Goal: Task Accomplishment & Management: Manage account settings

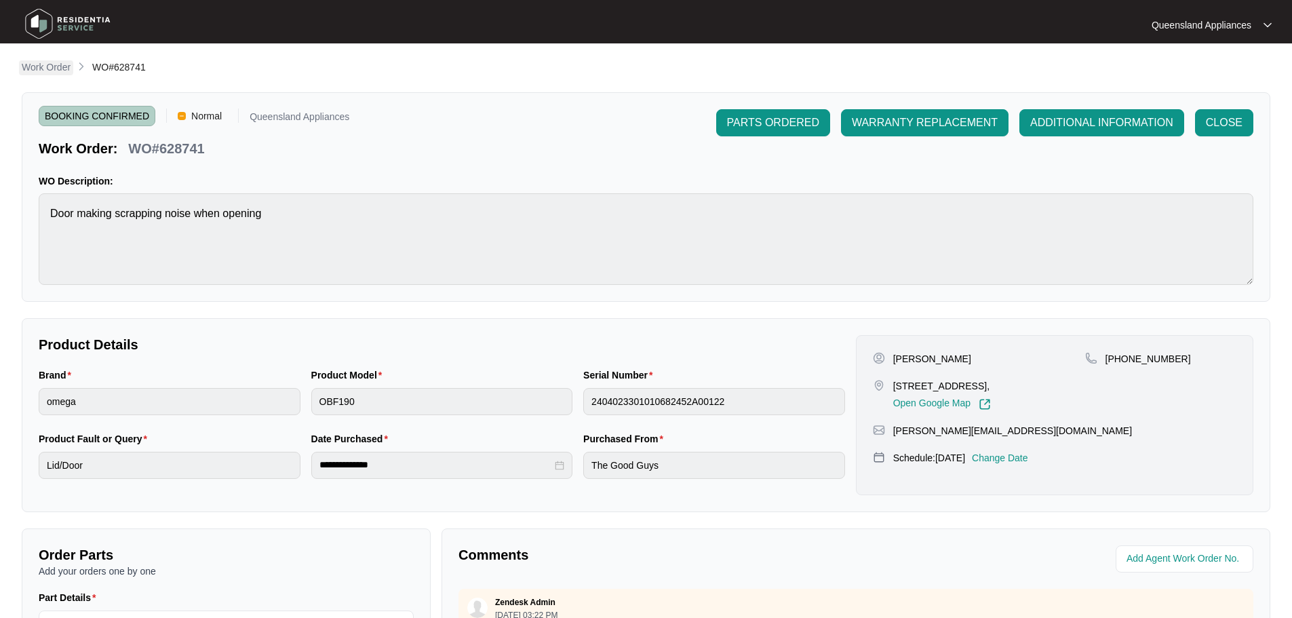
click at [49, 69] on p "Work Order" at bounding box center [46, 67] width 49 height 14
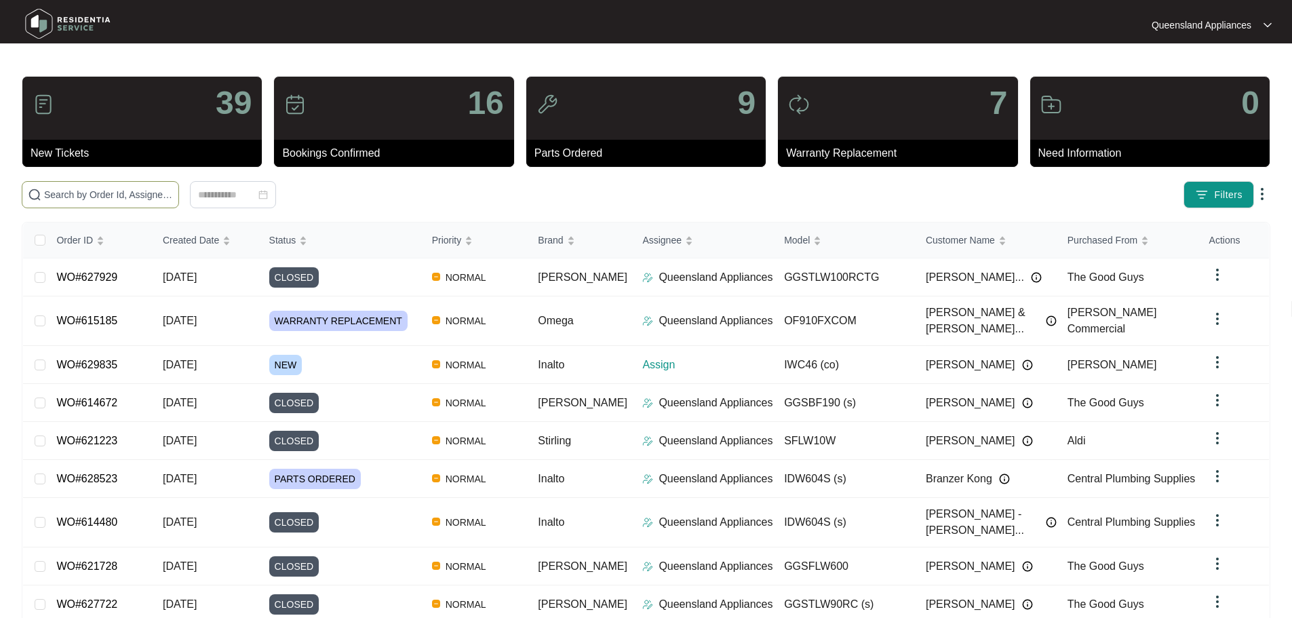
click at [155, 192] on input "text" at bounding box center [108, 194] width 129 height 15
paste input "629835"
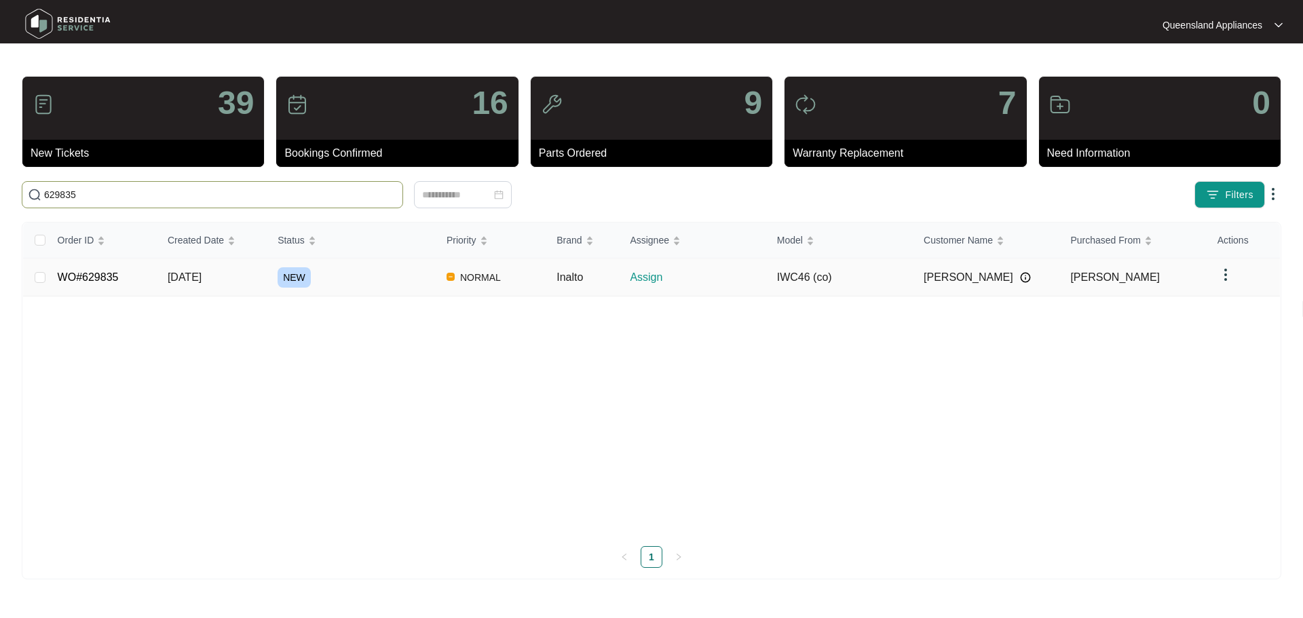
type input "629835"
click at [372, 275] on div "NEW" at bounding box center [356, 277] width 158 height 20
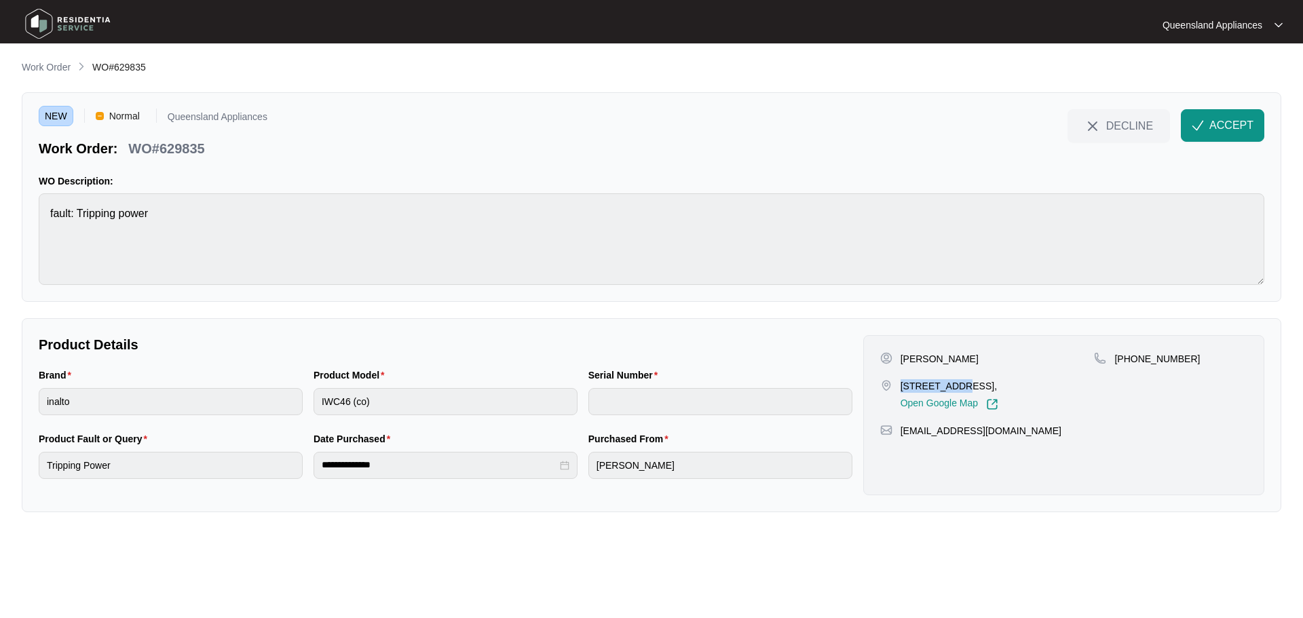
drag, startPoint x: 901, startPoint y: 385, endPoint x: 956, endPoint y: 385, distance: 55.0
click at [956, 385] on p "[STREET_ADDRESS]," at bounding box center [949, 386] width 98 height 14
copy p "462/30 Macro"
click at [1228, 126] on span "ACCEPT" at bounding box center [1231, 125] width 44 height 16
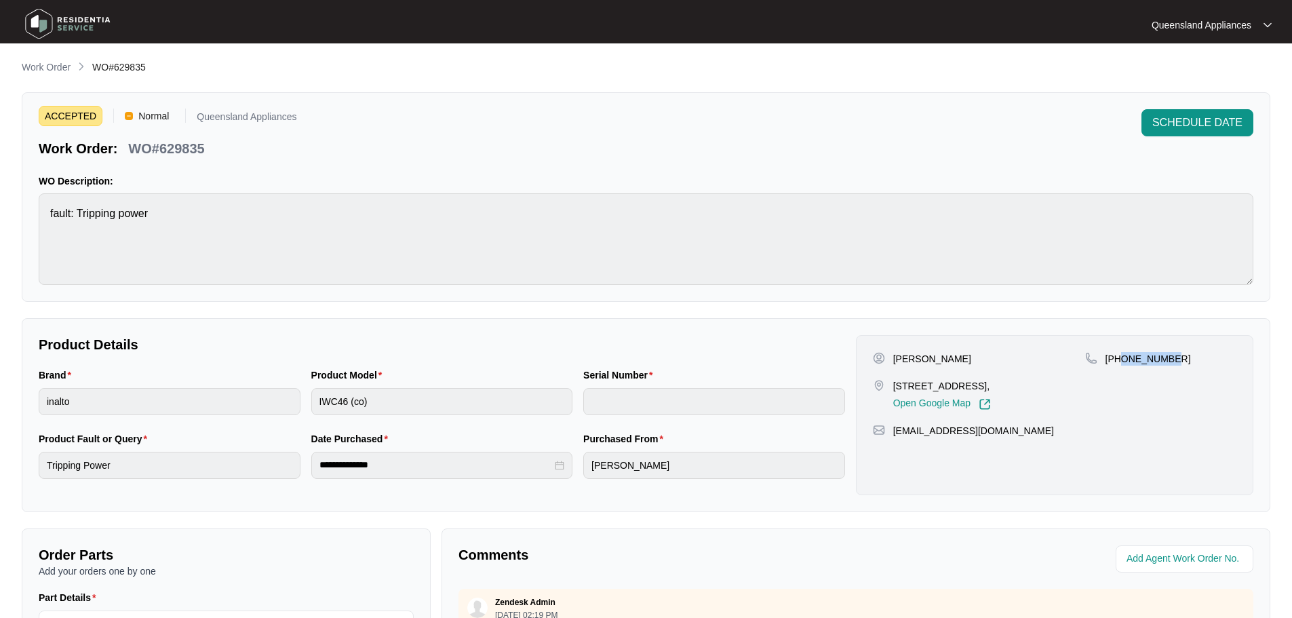
drag, startPoint x: 1121, startPoint y: 361, endPoint x: 1182, endPoint y: 362, distance: 61.1
click at [1182, 362] on div "[PHONE_NUMBER]" at bounding box center [1160, 359] width 151 height 14
copy p "422666553"
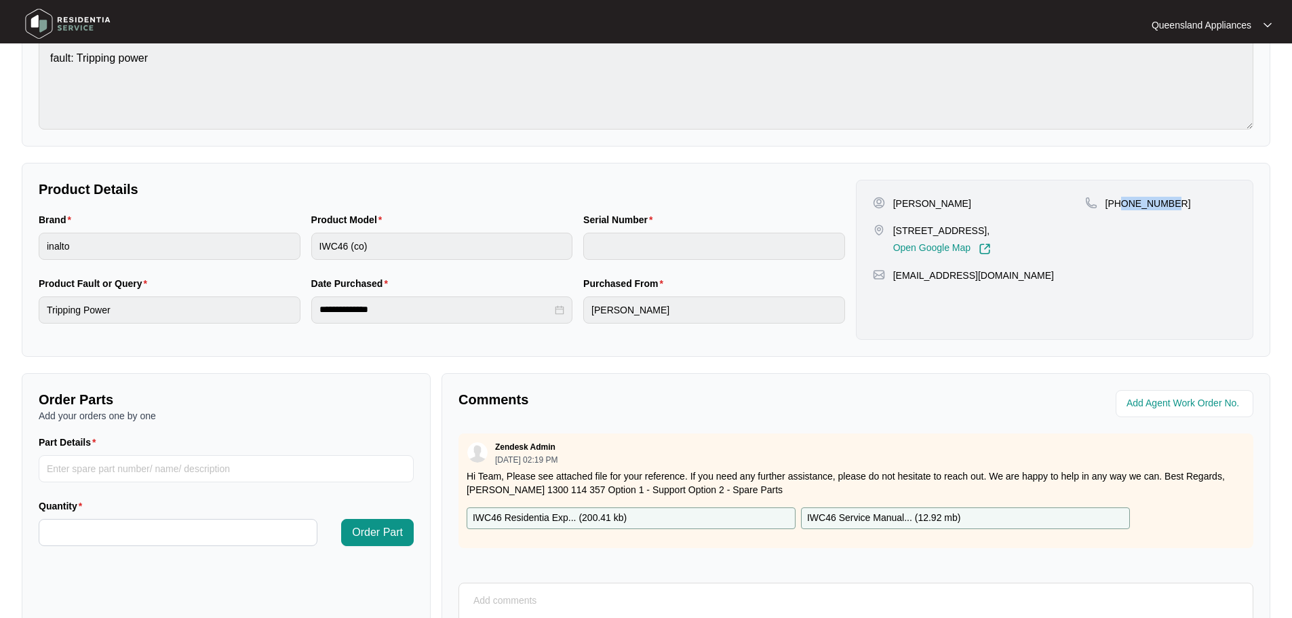
scroll to position [11, 0]
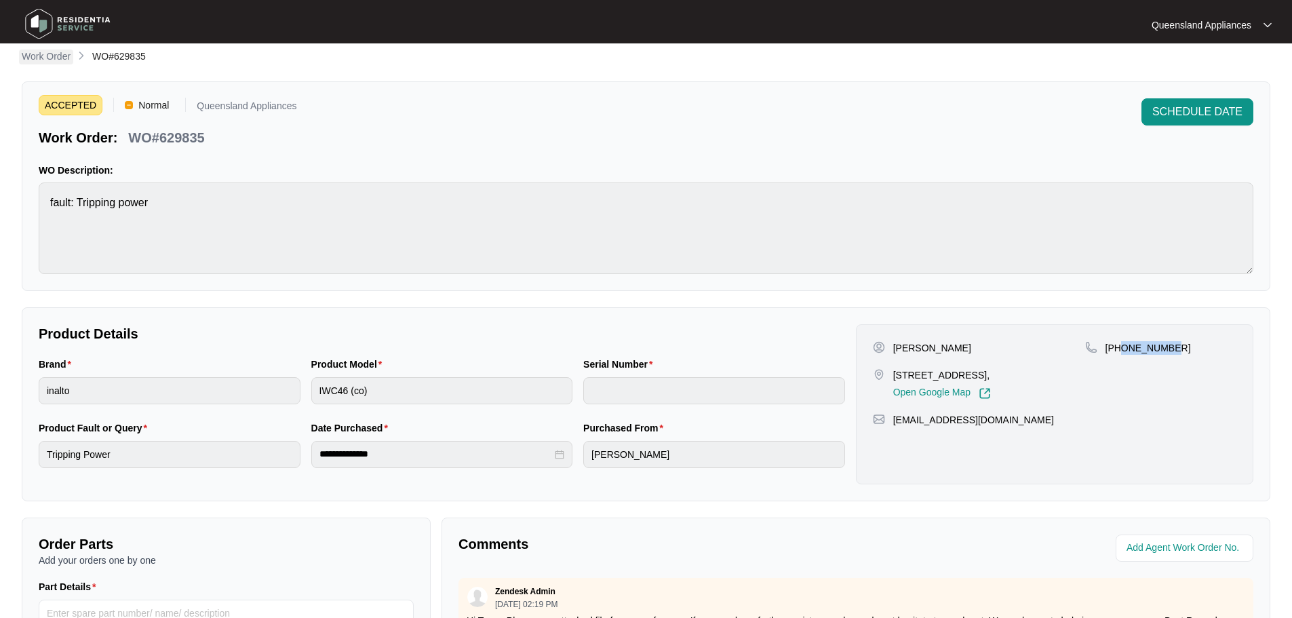
click at [48, 57] on p "Work Order" at bounding box center [46, 57] width 49 height 14
click at [46, 56] on p "Work Order" at bounding box center [46, 57] width 49 height 14
click at [56, 58] on p "Work Order" at bounding box center [46, 57] width 49 height 14
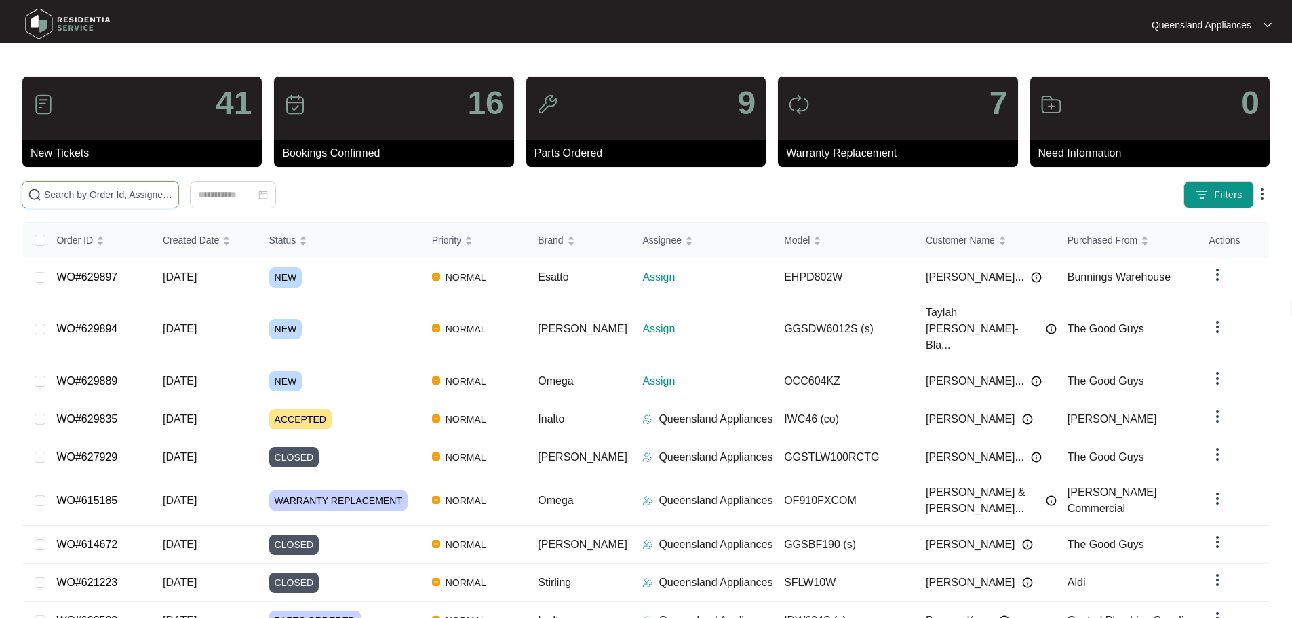
click at [153, 199] on input "text" at bounding box center [108, 194] width 129 height 15
paste input "629889"
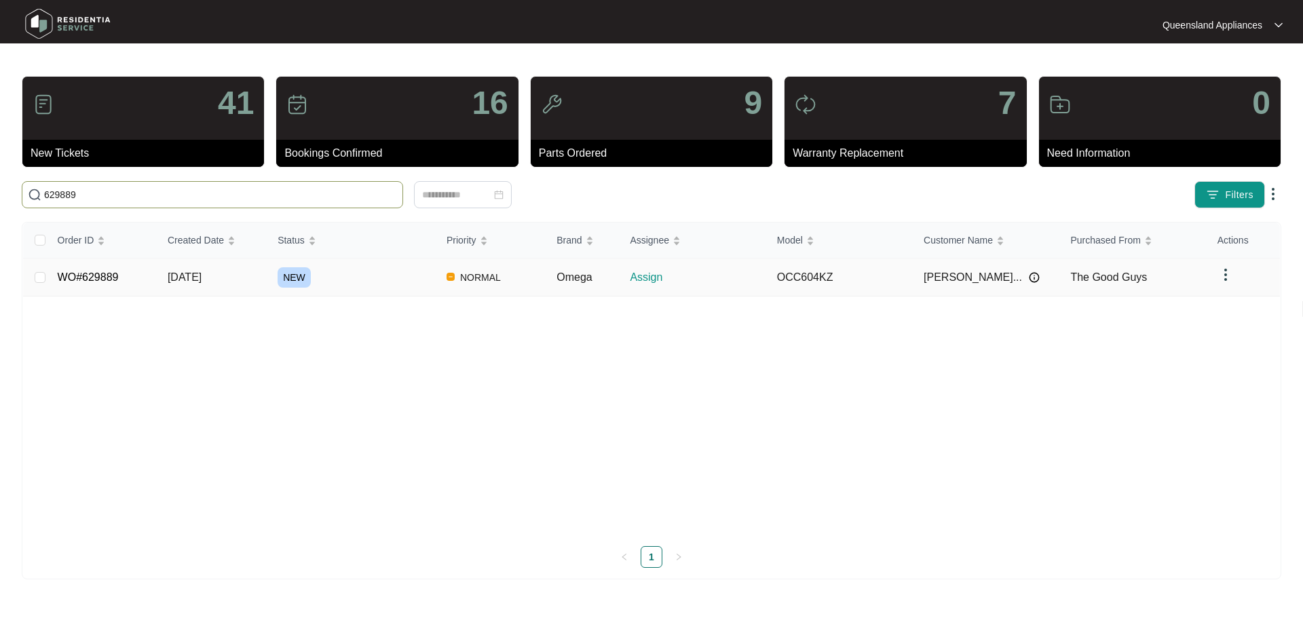
type input "629889"
click at [339, 289] on td "NEW" at bounding box center [351, 277] width 169 height 38
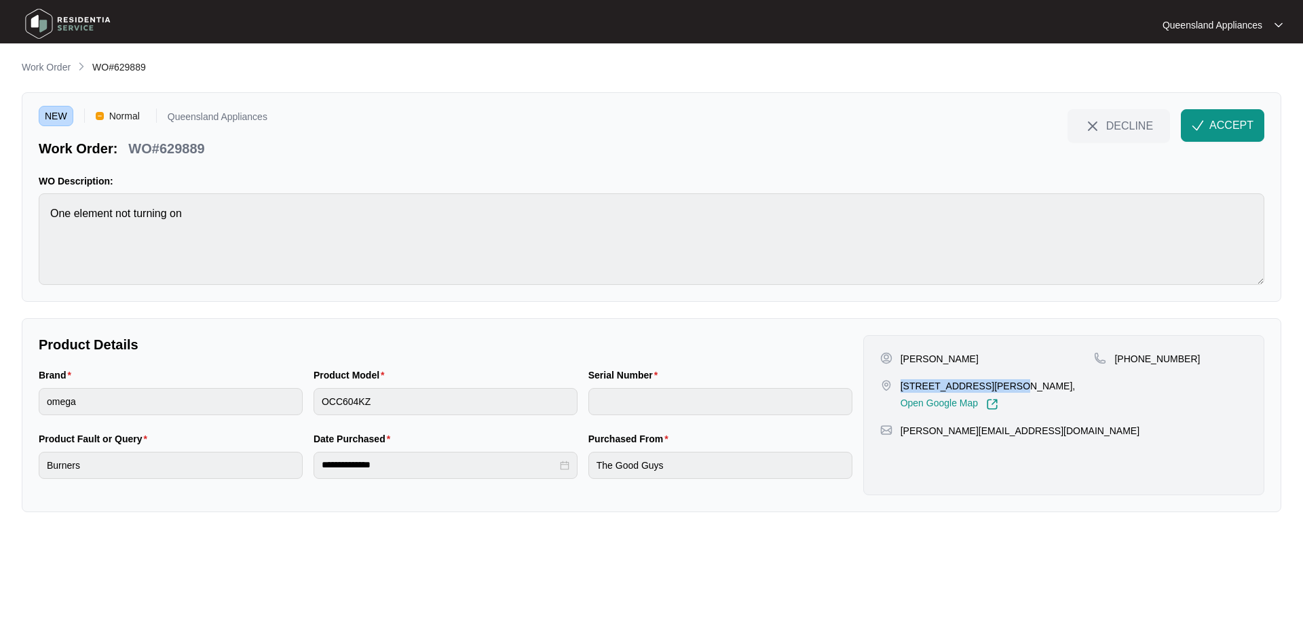
drag, startPoint x: 900, startPoint y: 383, endPoint x: 995, endPoint y: 372, distance: 94.8
click at [995, 372] on div "[PERSON_NAME] [STREET_ADDRESS][PERSON_NAME], Open Google Map" at bounding box center [987, 381] width 214 height 58
copy p "[STREET_ADDRESS][PERSON_NAME]"
click at [1218, 121] on span "ACCEPT" at bounding box center [1231, 125] width 44 height 16
click at [403, 397] on div at bounding box center [651, 309] width 1303 height 618
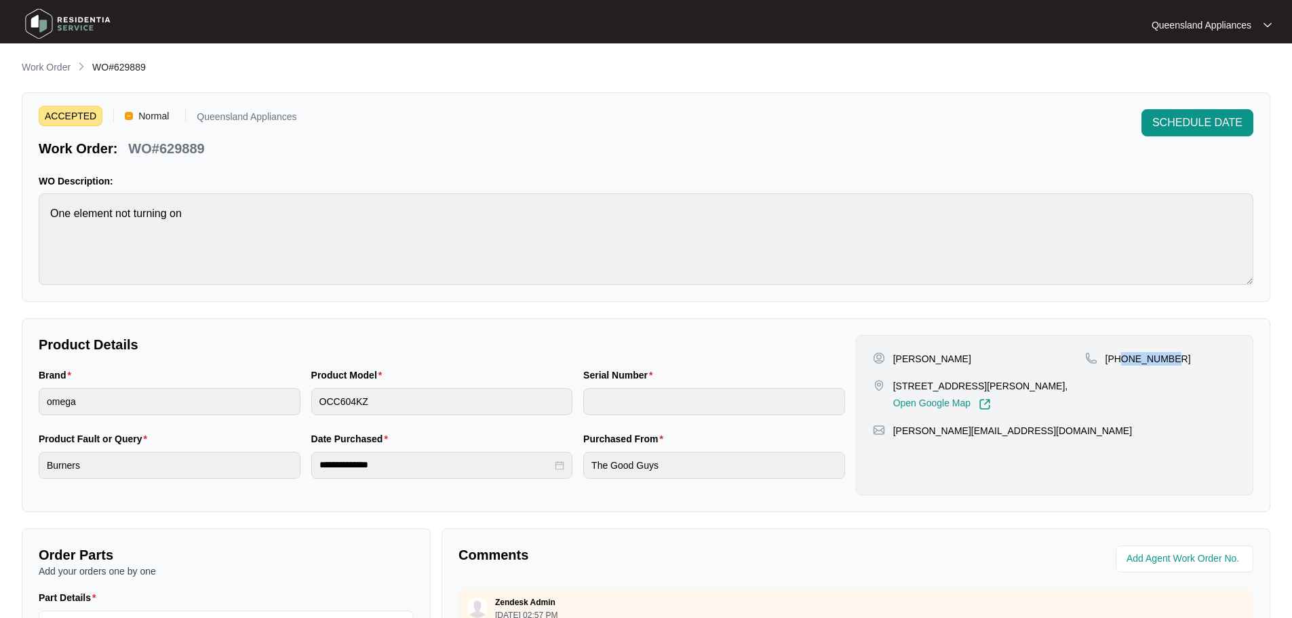
drag, startPoint x: 1121, startPoint y: 355, endPoint x: 1191, endPoint y: 351, distance: 70.0
click at [1191, 352] on div "[PHONE_NUMBER]" at bounding box center [1160, 359] width 151 height 14
copy p "402011837"
click at [34, 58] on main "**********" at bounding box center [646, 450] width 1292 height 900
click at [39, 77] on div "**********" at bounding box center [646, 469] width 1249 height 818
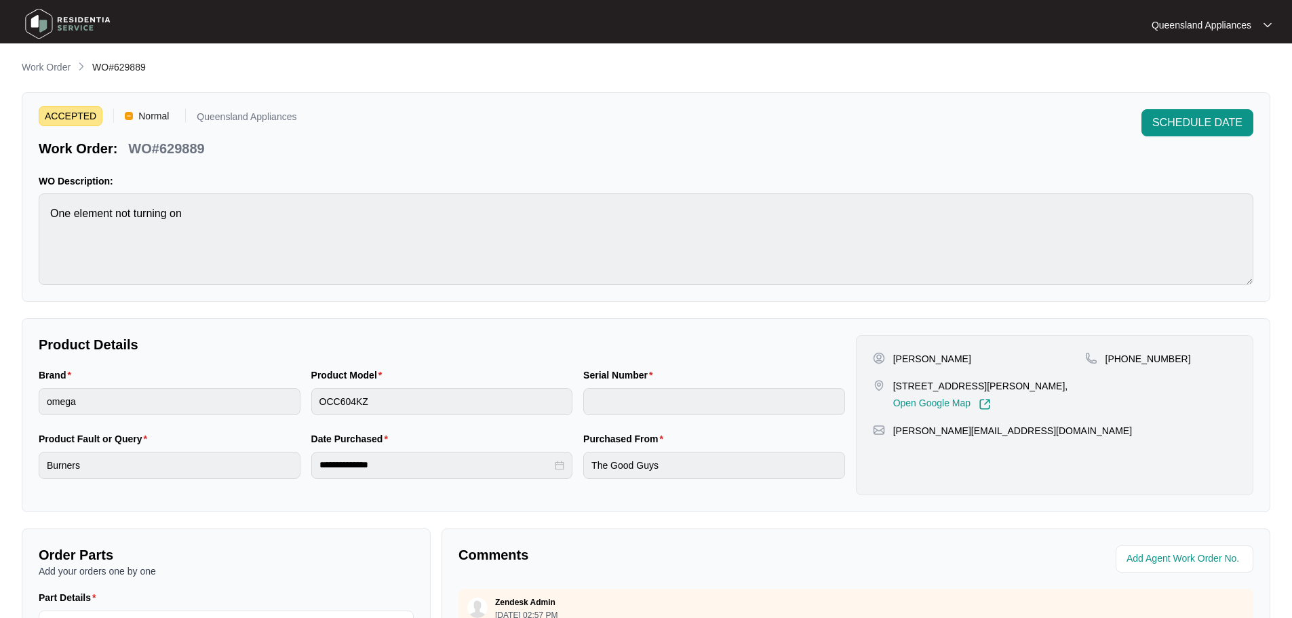
click at [38, 71] on p "Work Order" at bounding box center [46, 67] width 49 height 14
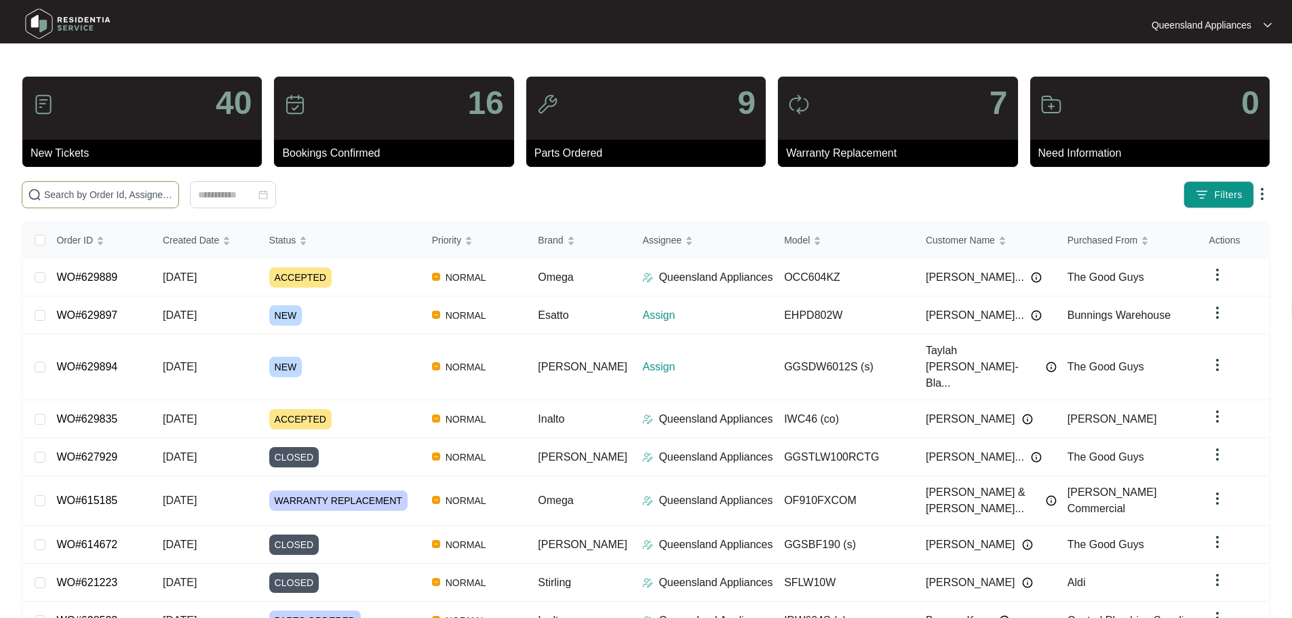
click at [137, 204] on div "40 New Tickets 16 Bookings Confirmed 9 Parts Ordered 7 Warranty Replacement 0 N…" at bounding box center [646, 404] width 1249 height 657
click at [135, 197] on input "text" at bounding box center [108, 194] width 129 height 15
paste input "629894"
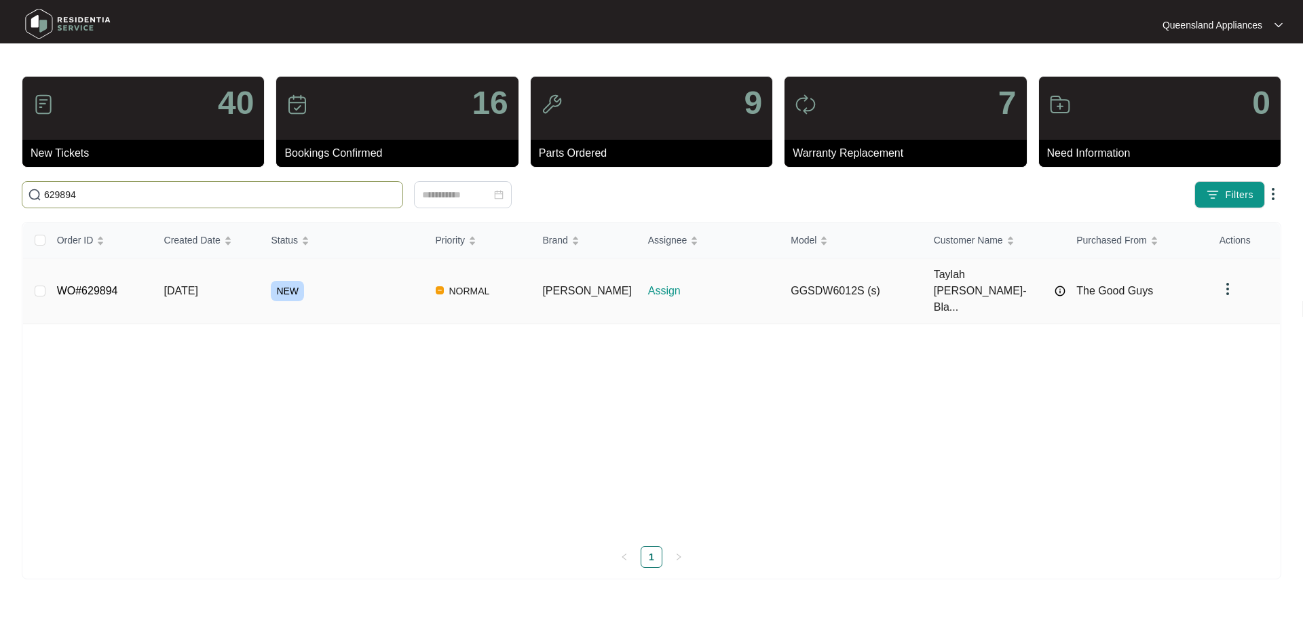
type input "629894"
click at [370, 281] on div "NEW" at bounding box center [347, 291] width 153 height 20
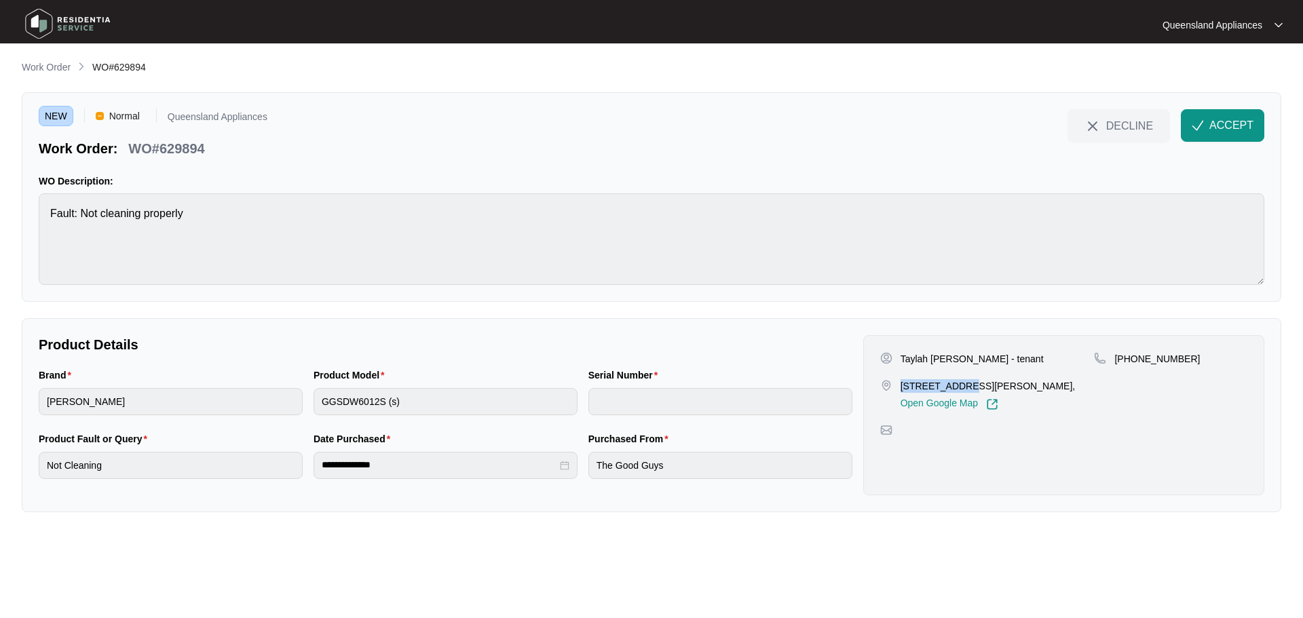
drag, startPoint x: 900, startPoint y: 381, endPoint x: 959, endPoint y: 381, distance: 58.3
click at [959, 381] on p "[STREET_ADDRESS][PERSON_NAME]," at bounding box center [987, 386] width 175 height 14
copy p "9/25-31 [PERSON_NAME]"
click at [348, 386] on div "Product Model" at bounding box center [445, 378] width 264 height 20
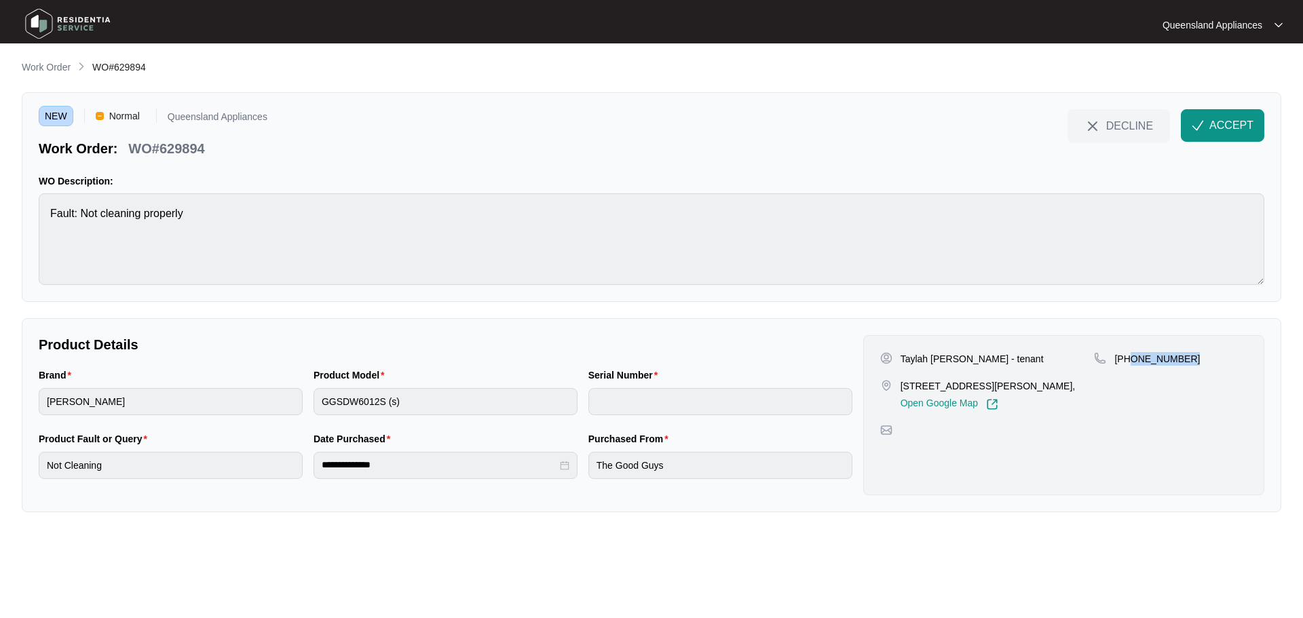
drag, startPoint x: 1132, startPoint y: 359, endPoint x: 1202, endPoint y: 359, distance: 70.6
click at [1202, 360] on div "[PHONE_NUMBER]" at bounding box center [1170, 359] width 153 height 14
copy p "406 009 222"
click at [1241, 129] on span "ACCEPT" at bounding box center [1231, 125] width 44 height 16
